Goal: Find specific page/section: Find specific page/section

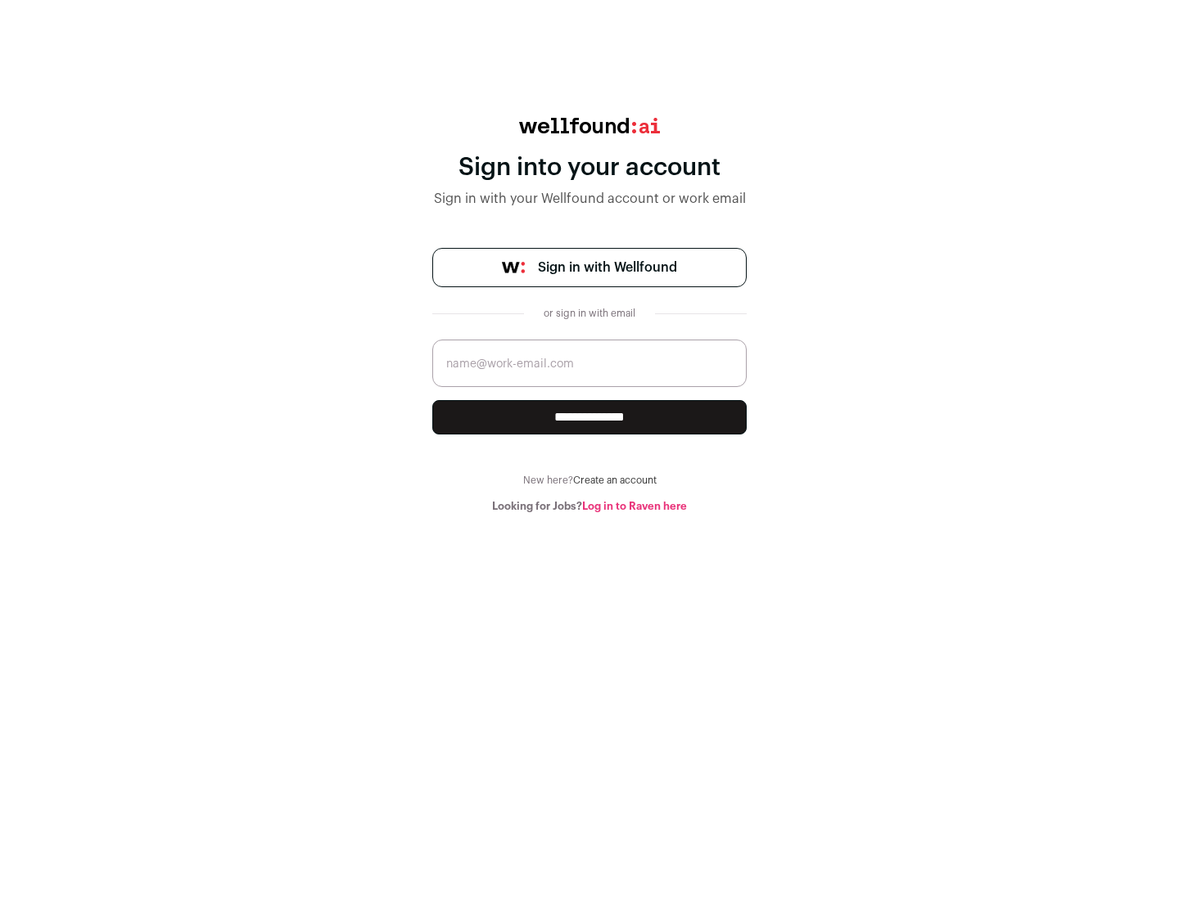
click at [607, 268] on span "Sign in with Wellfound" at bounding box center [607, 268] width 139 height 20
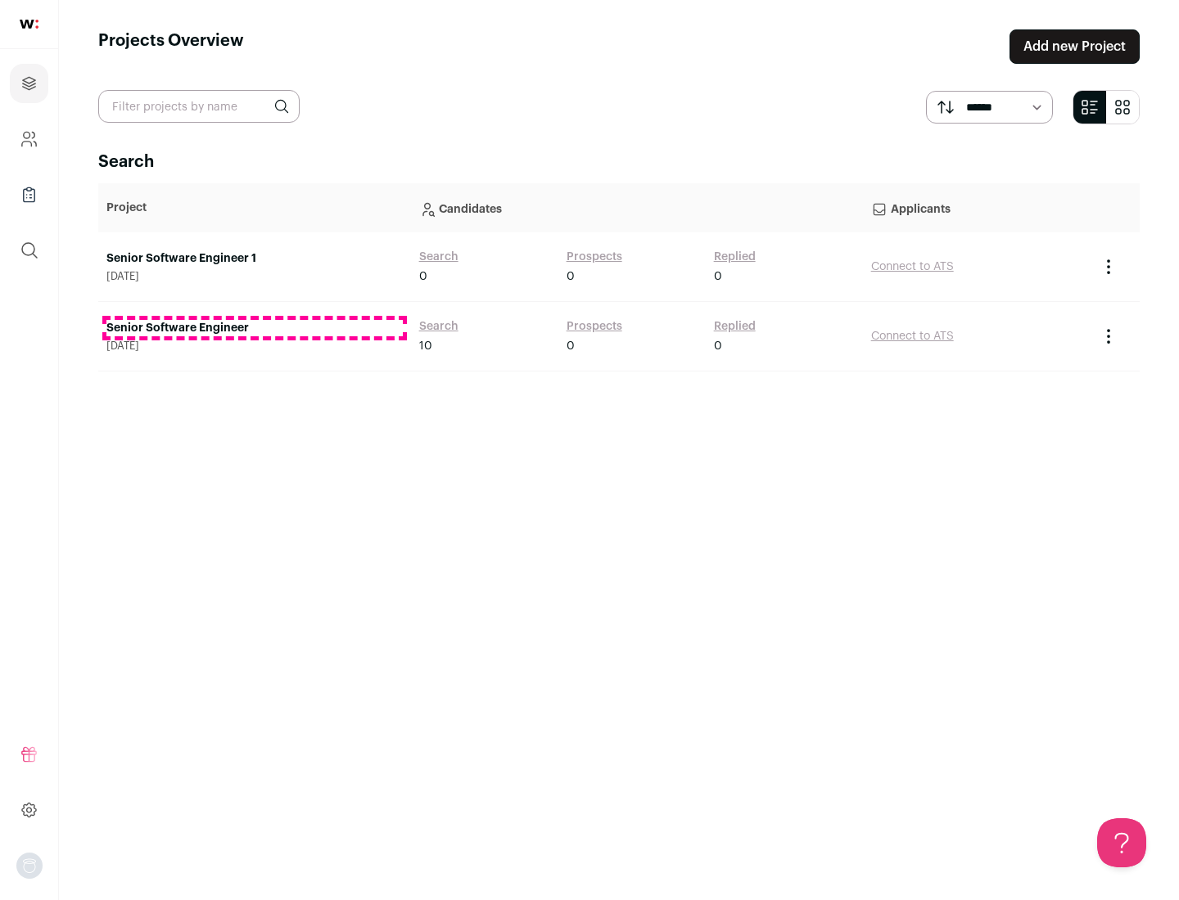
click at [254, 328] on link "Senior Software Engineer" at bounding box center [254, 328] width 296 height 16
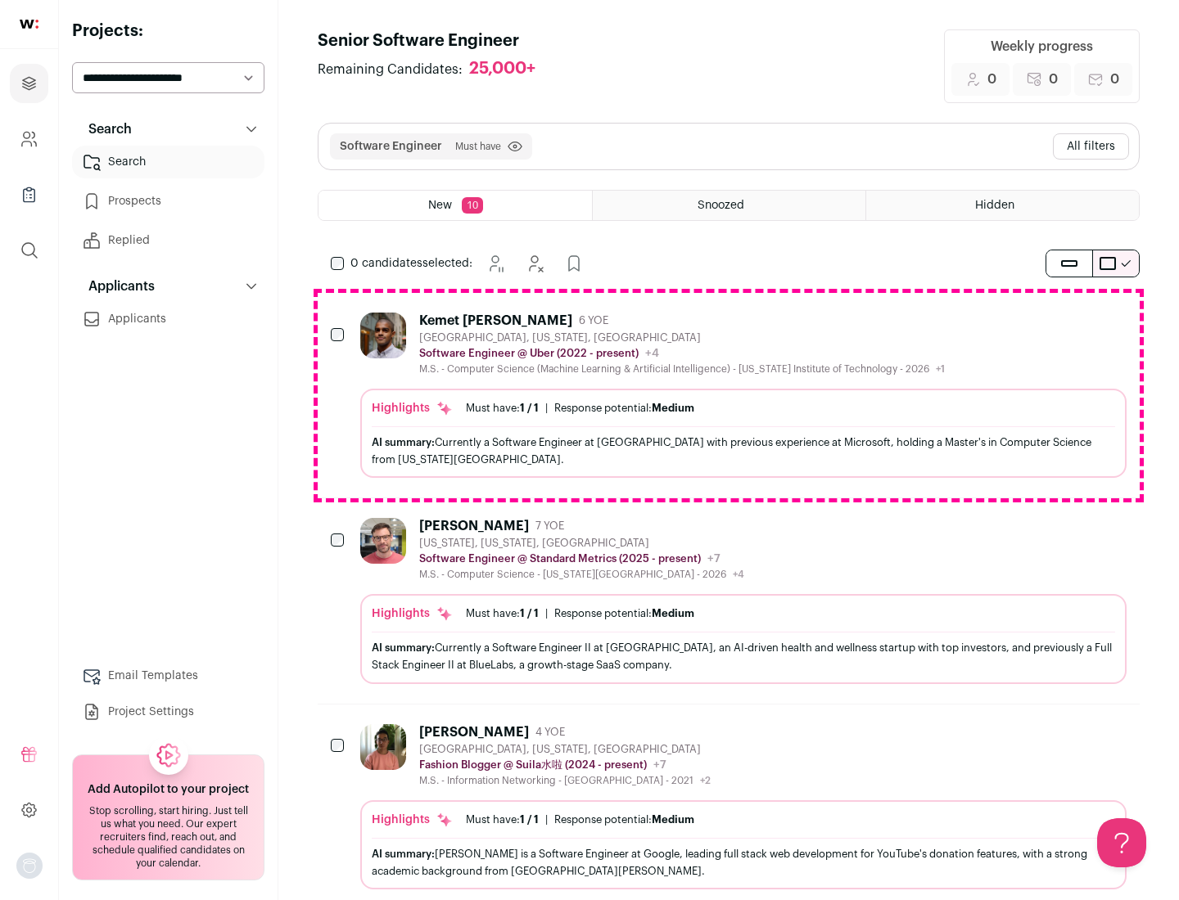
click at [728, 395] on div "Highlights Must have: 1 / 1 How many must haves have been fulfilled? | Response…" at bounding box center [743, 433] width 766 height 89
